Goal: Task Accomplishment & Management: Complete application form

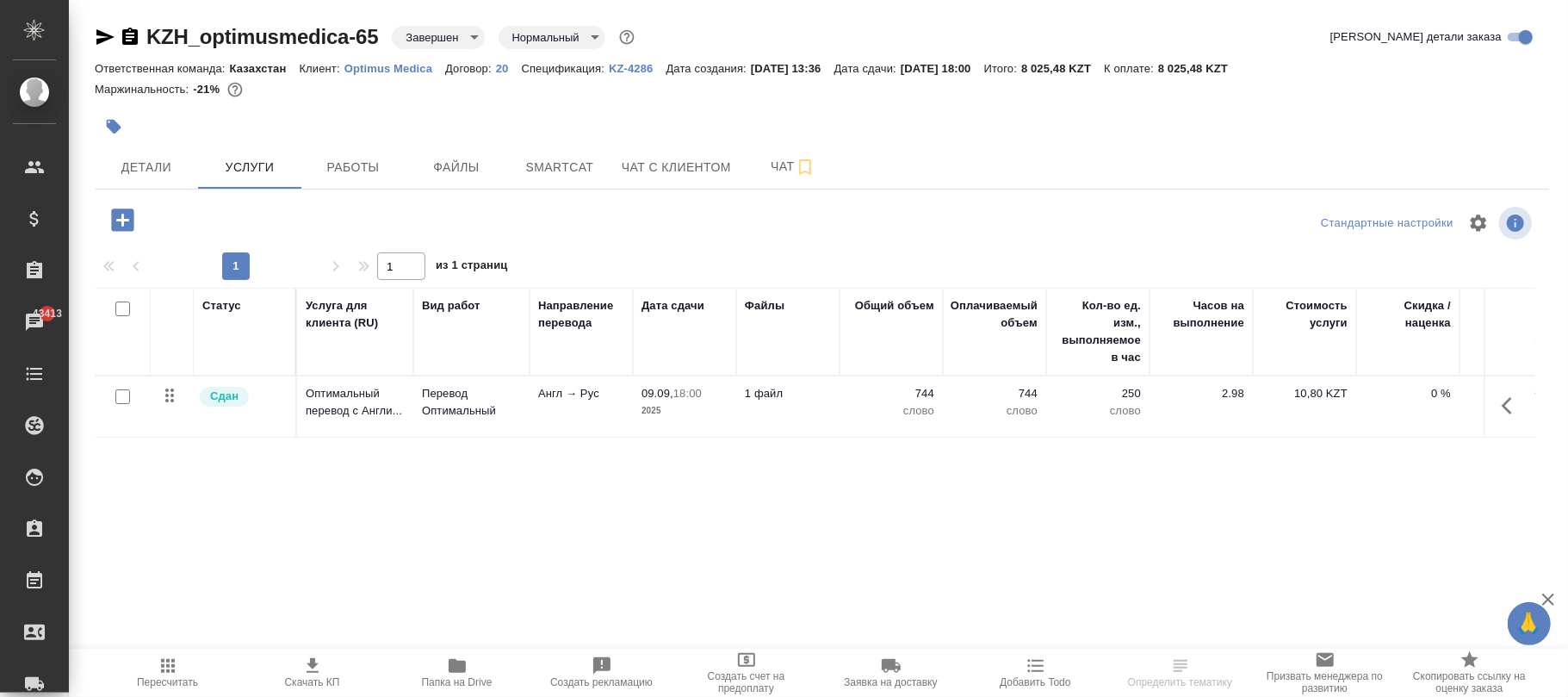
click at [167, 680] on span "Пересчитать" at bounding box center [168, 682] width 61 height 12
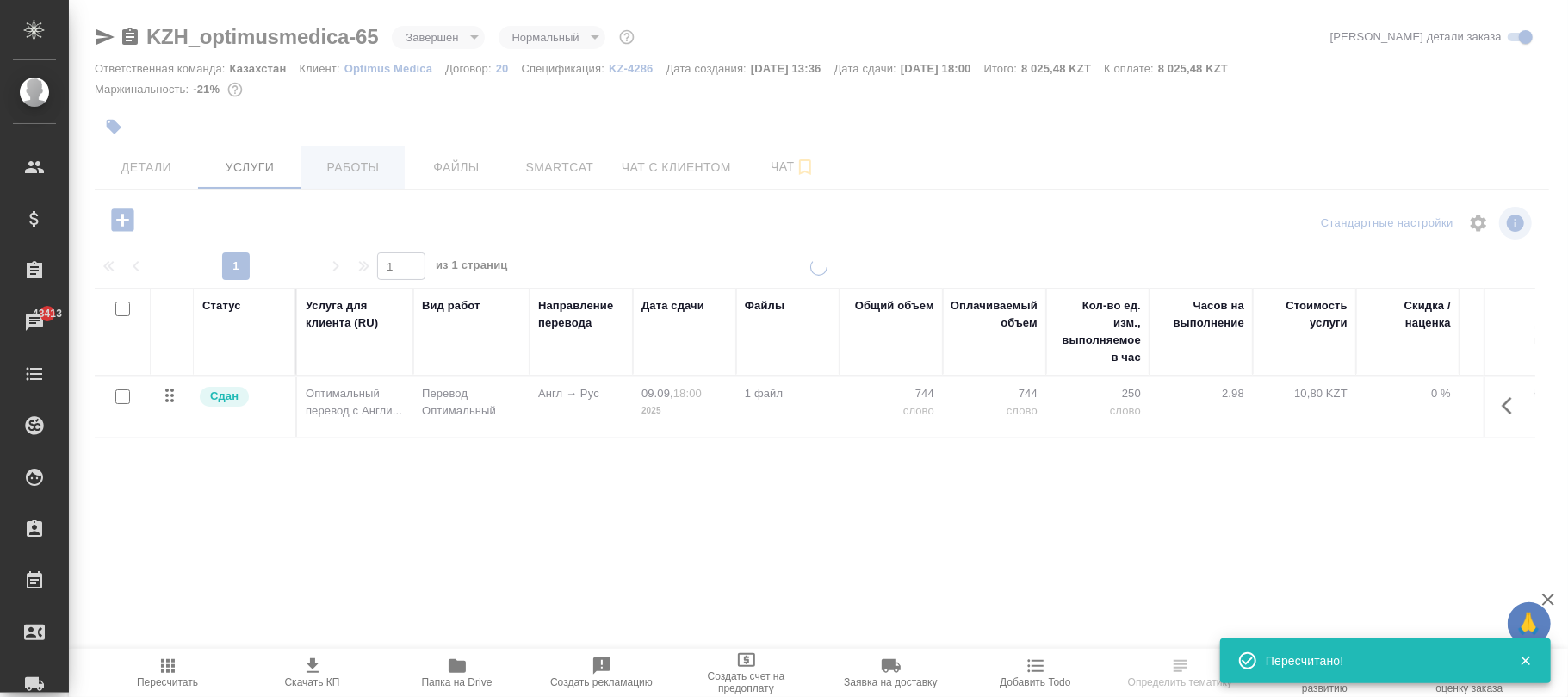
type input "urgent"
click at [367, 176] on span "Работы" at bounding box center [353, 167] width 83 height 22
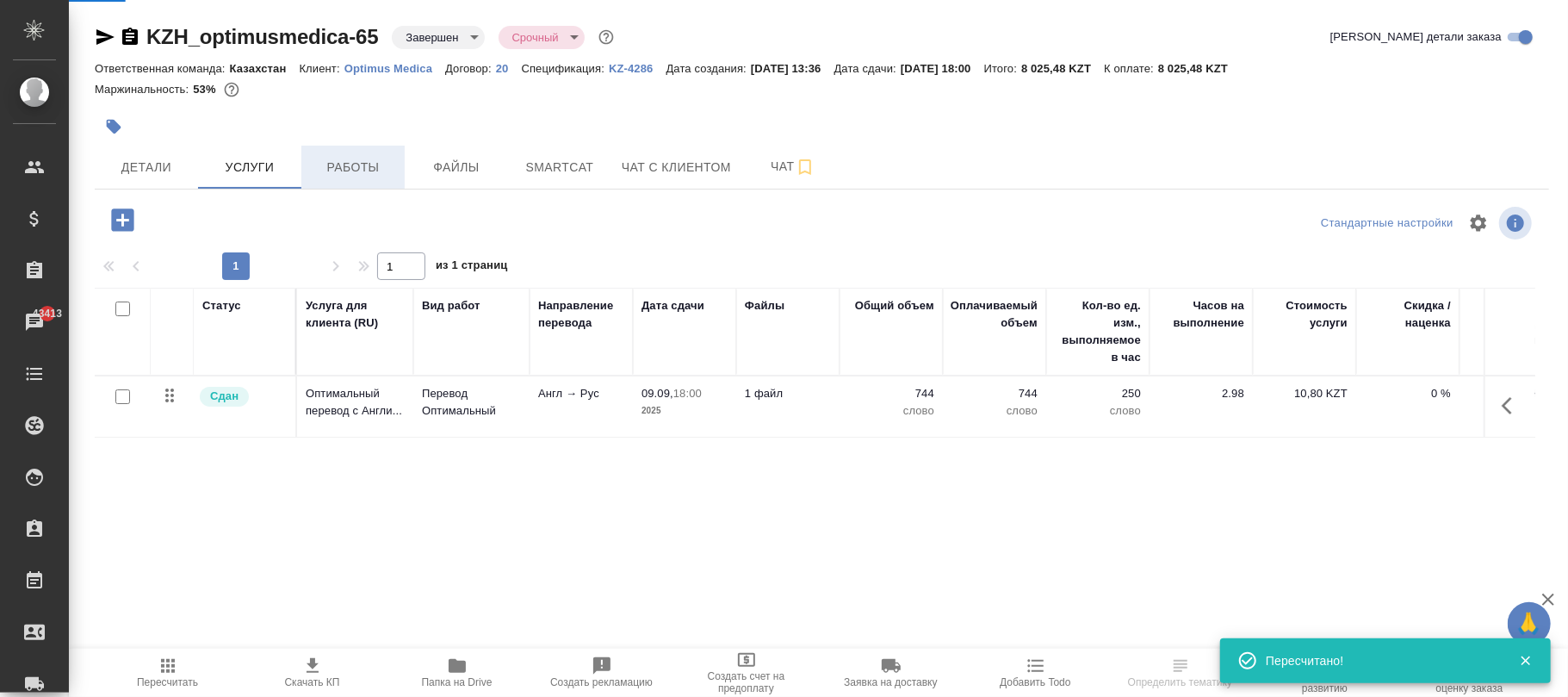
click at [366, 176] on span "Работы" at bounding box center [353, 167] width 83 height 22
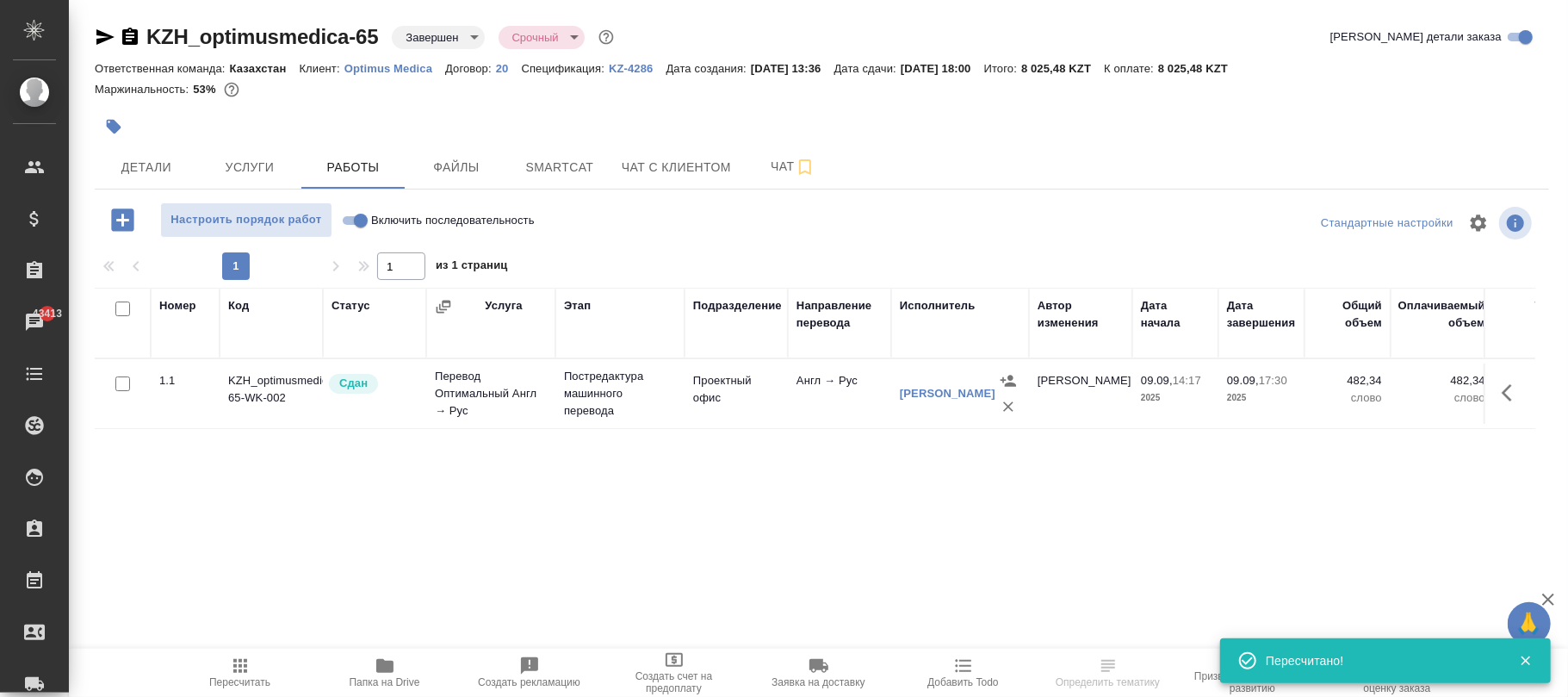
click at [246, 677] on span "Пересчитать" at bounding box center [240, 682] width 61 height 12
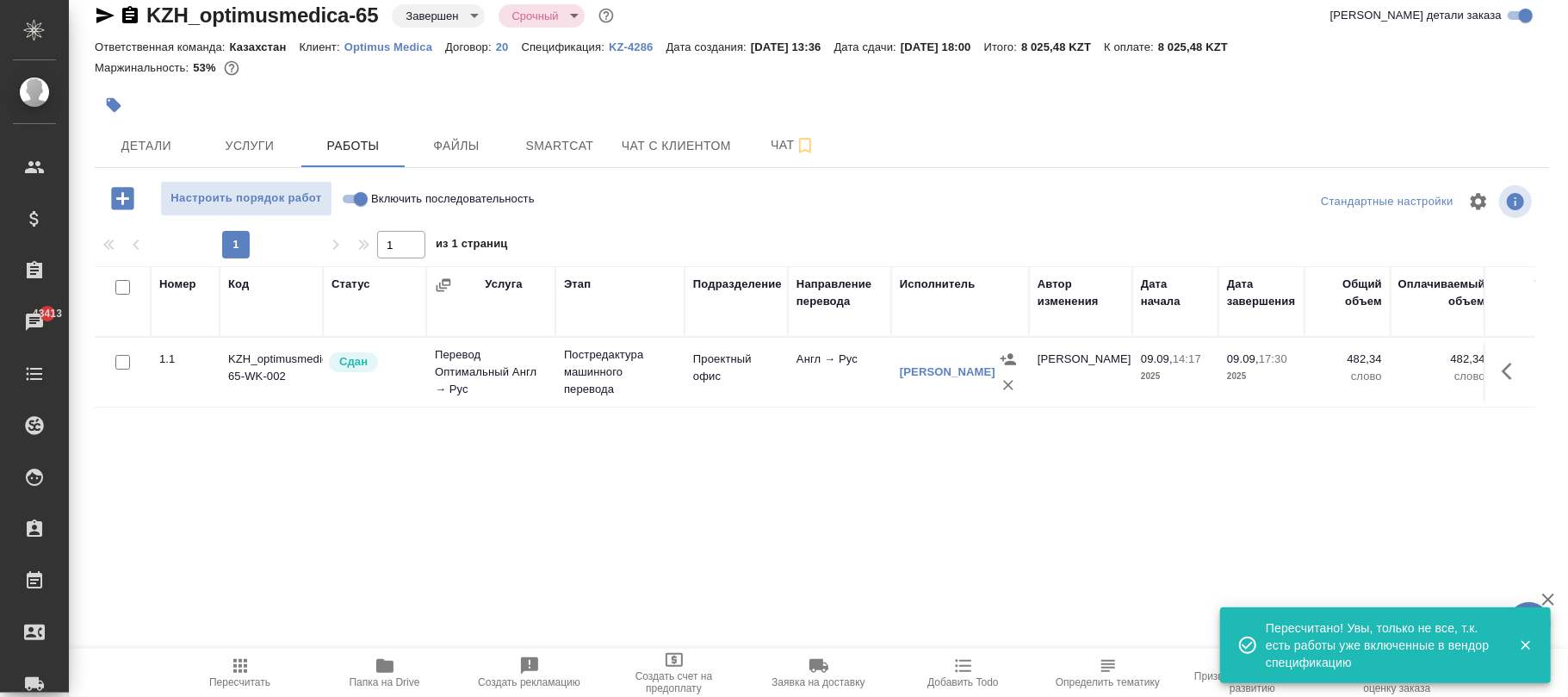
scroll to position [0, 594]
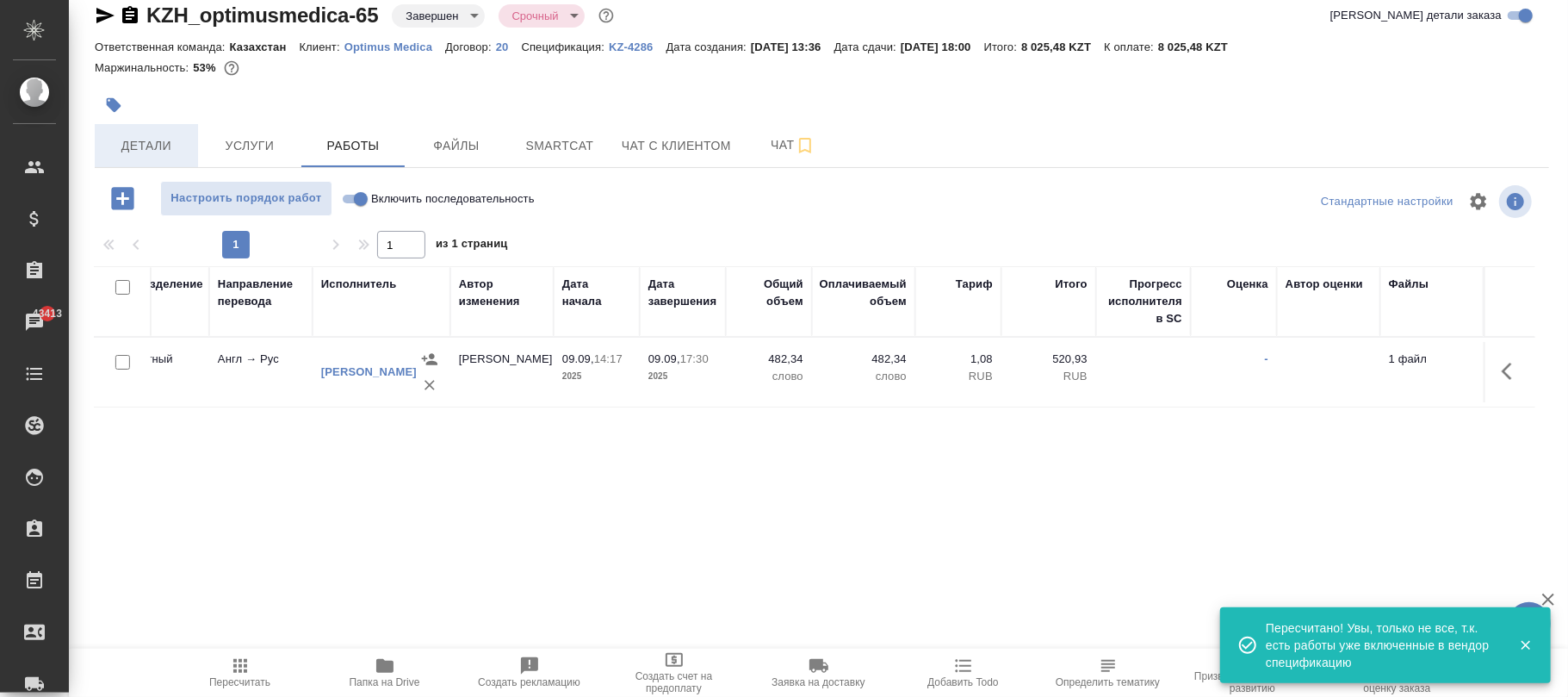
click at [146, 149] on span "Детали" at bounding box center [146, 146] width 83 height 22
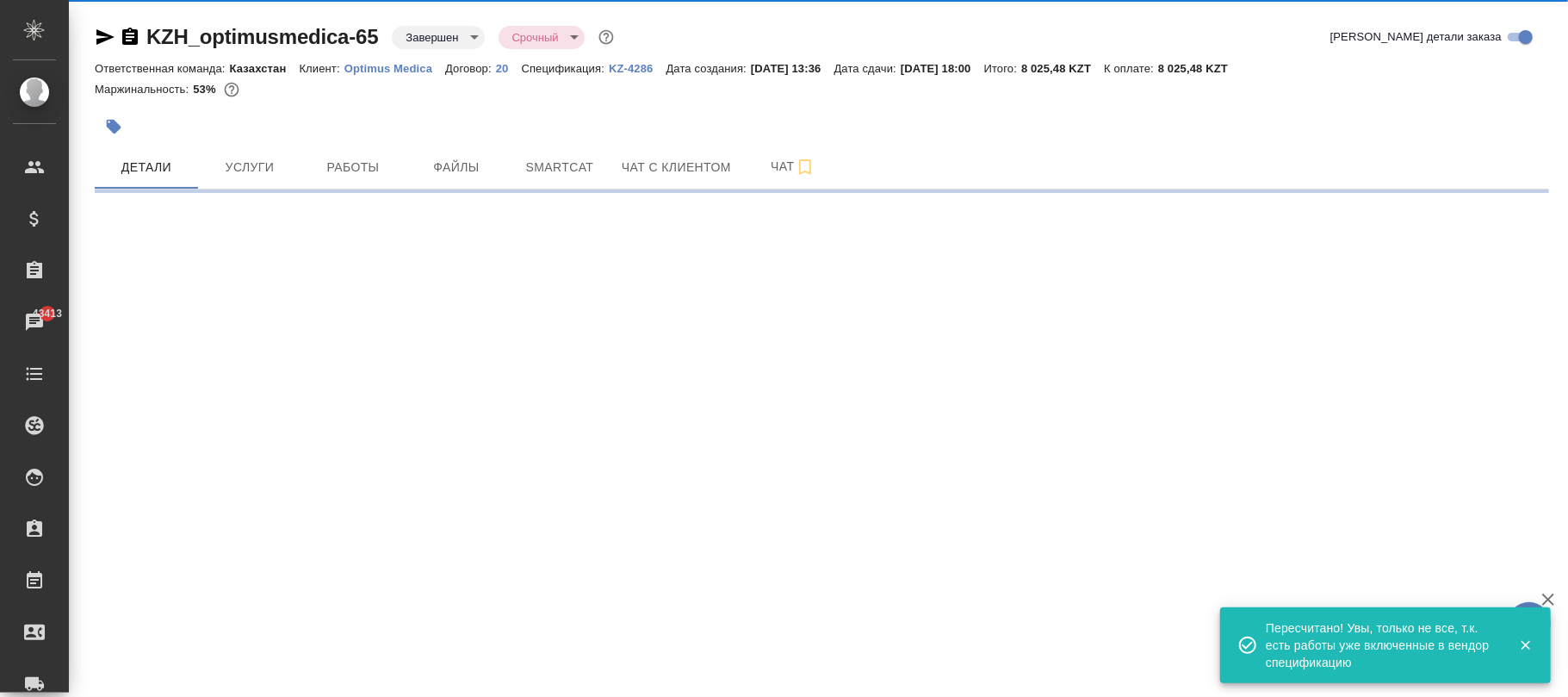
select select "RU"
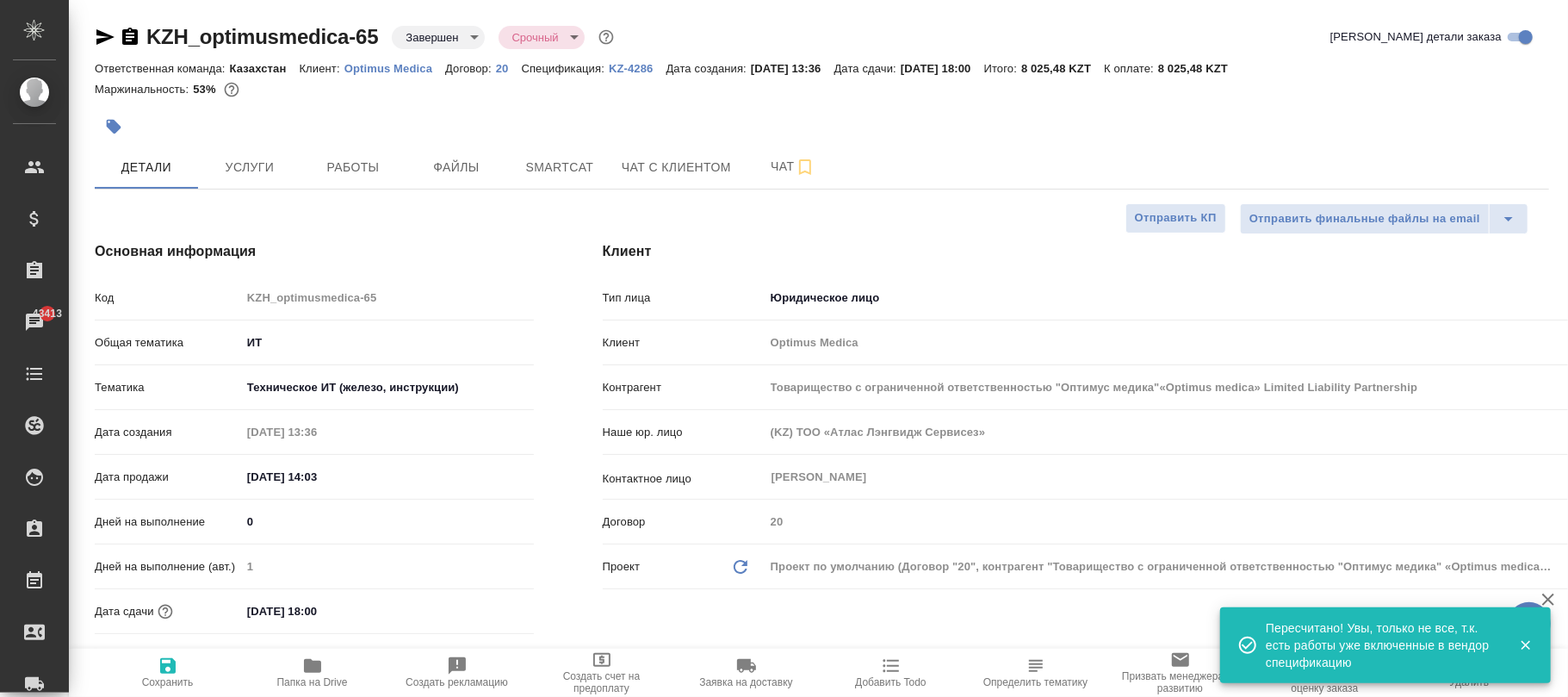
type textarea "x"
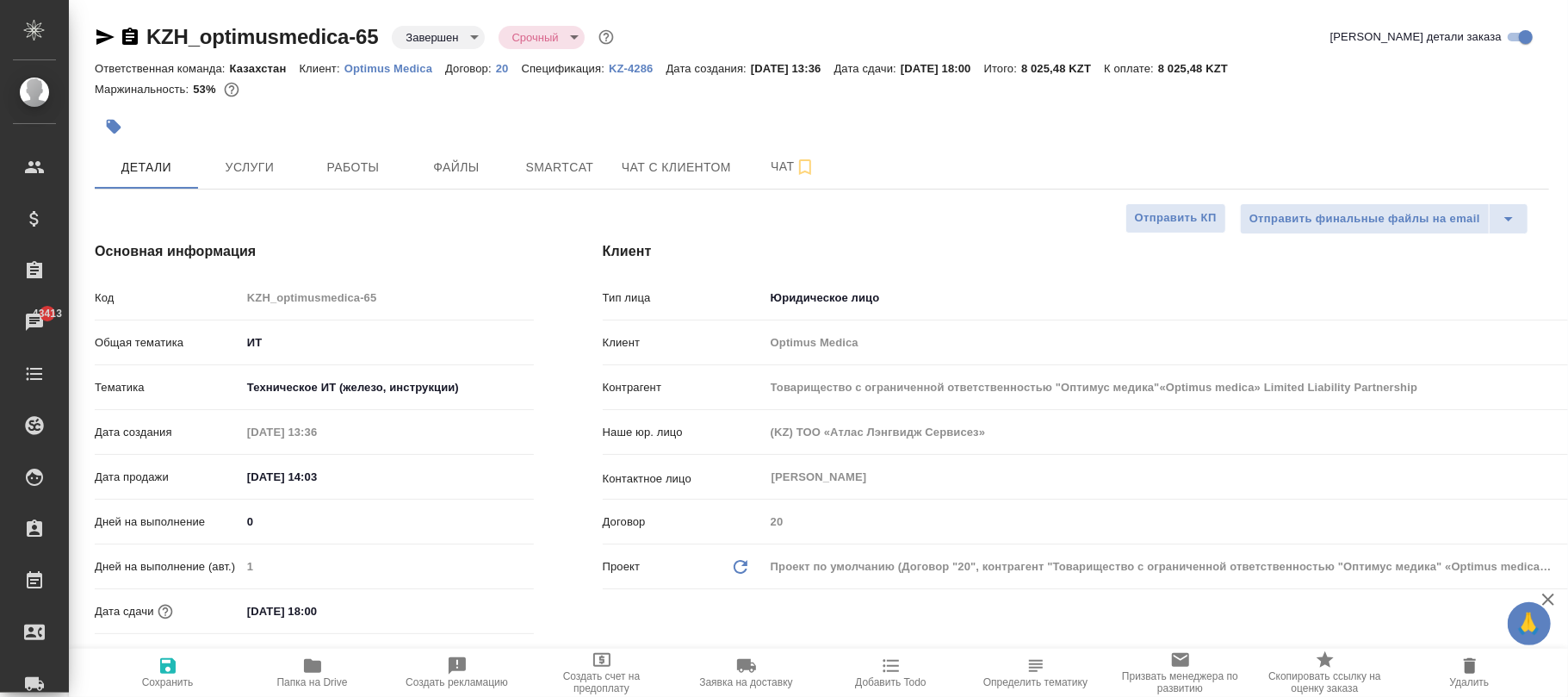
drag, startPoint x: 167, startPoint y: 666, endPoint x: 201, endPoint y: 0, distance: 666.9
click at [165, 667] on icon "button" at bounding box center [168, 666] width 16 height 16
type input "Товарищество с ограниченной ответственностью "Оптимус медика"«Optimus medica» L…"
type textarea "x"
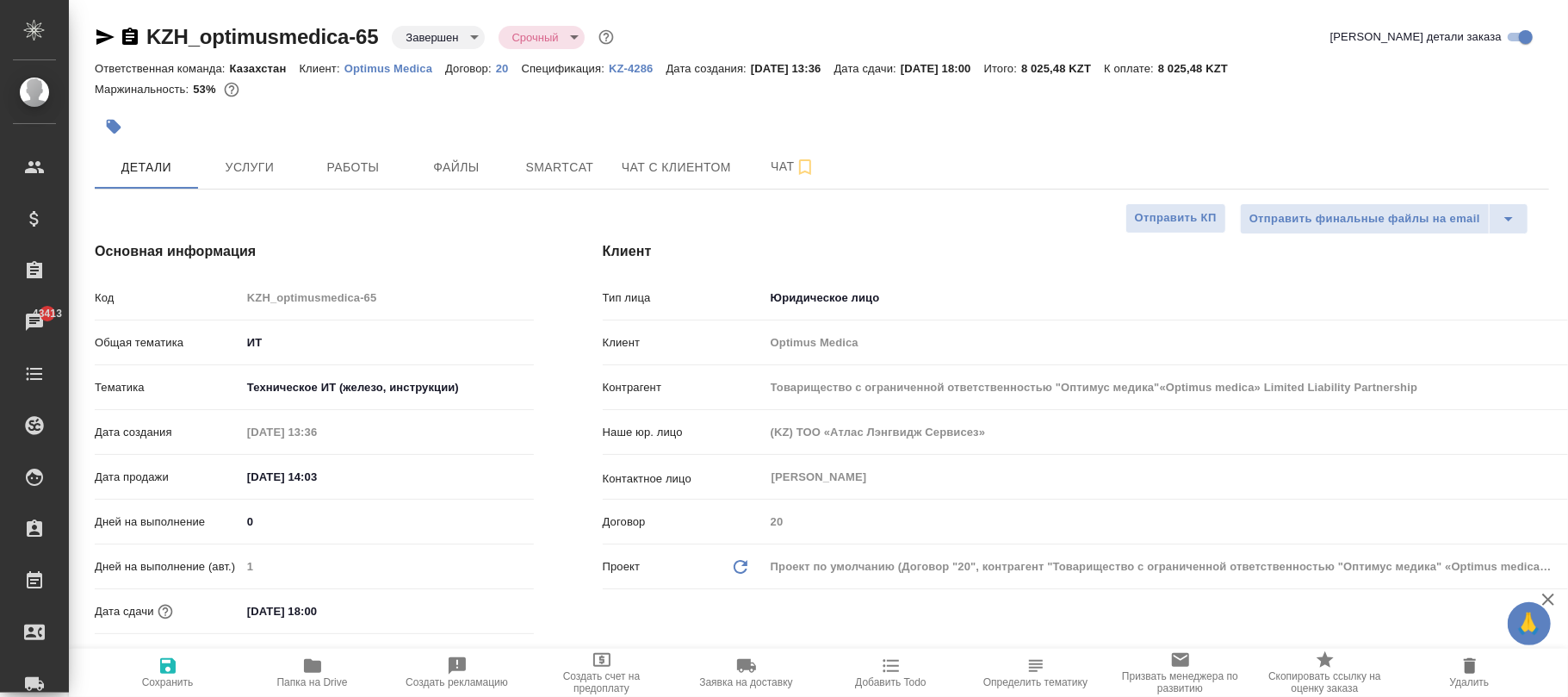
type textarea "x"
select select "RU"
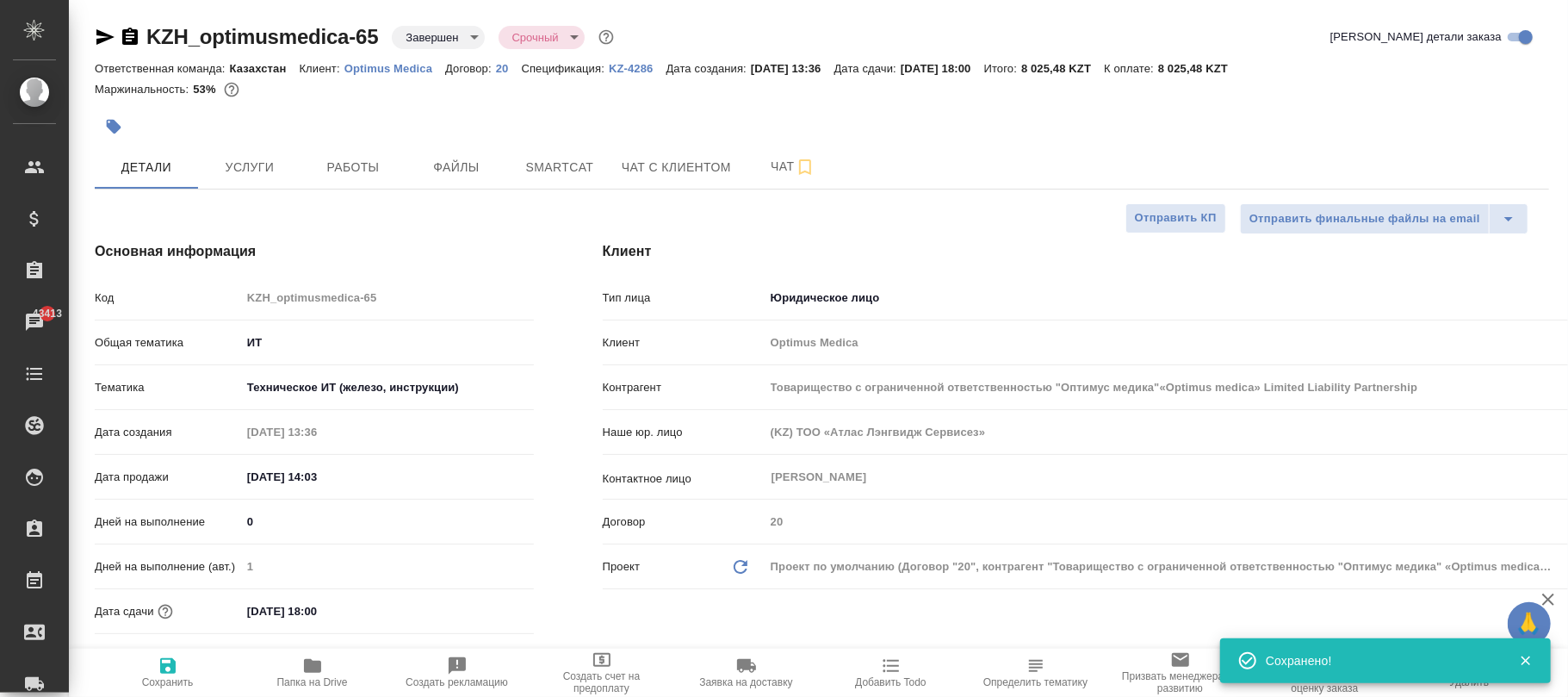
type textarea "x"
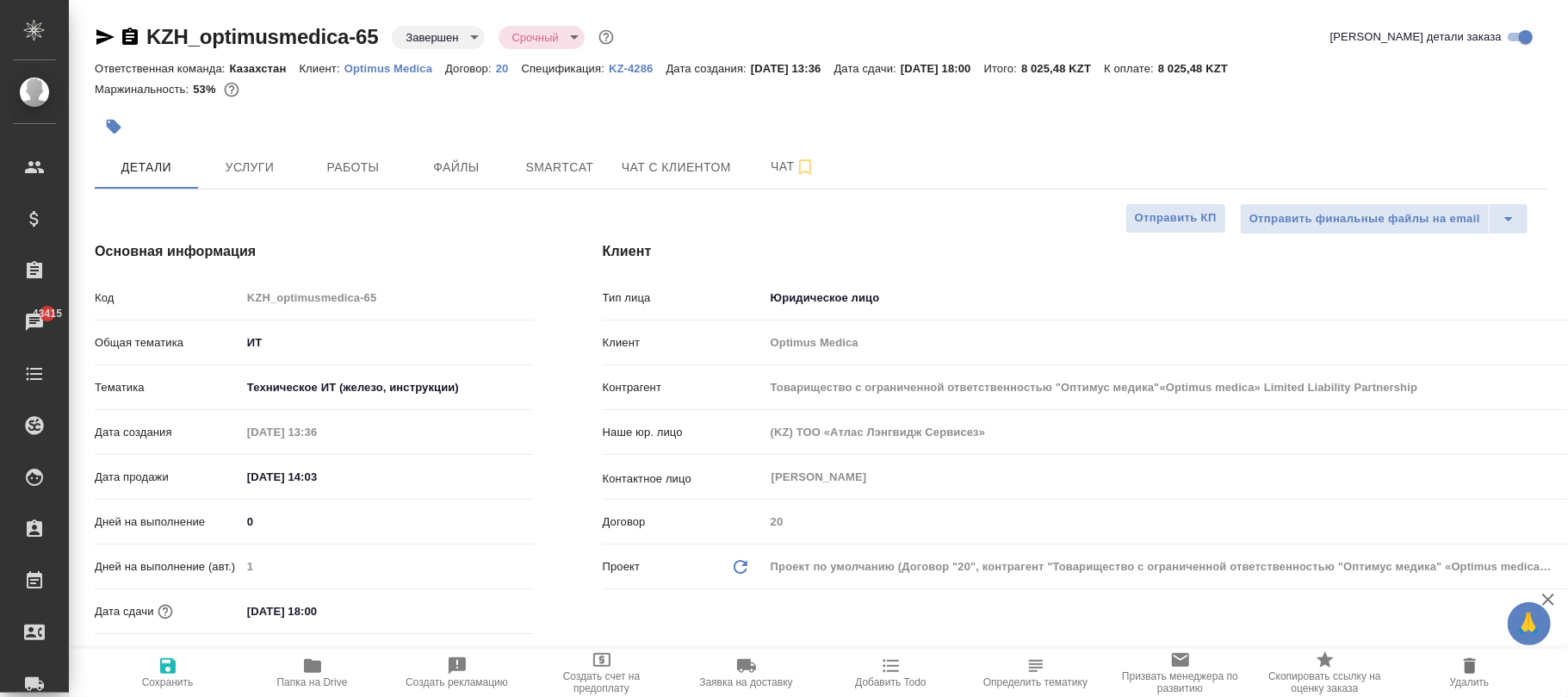
type input "Товарищество с ограниченной ответственностью "Оптимус медика"«Optimus medica» L…"
type textarea "x"
